Goal: Find specific page/section: Find specific page/section

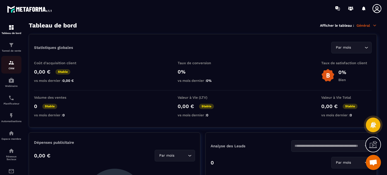
click at [10, 66] on img at bounding box center [11, 63] width 6 height 6
